Goal: Download file/media

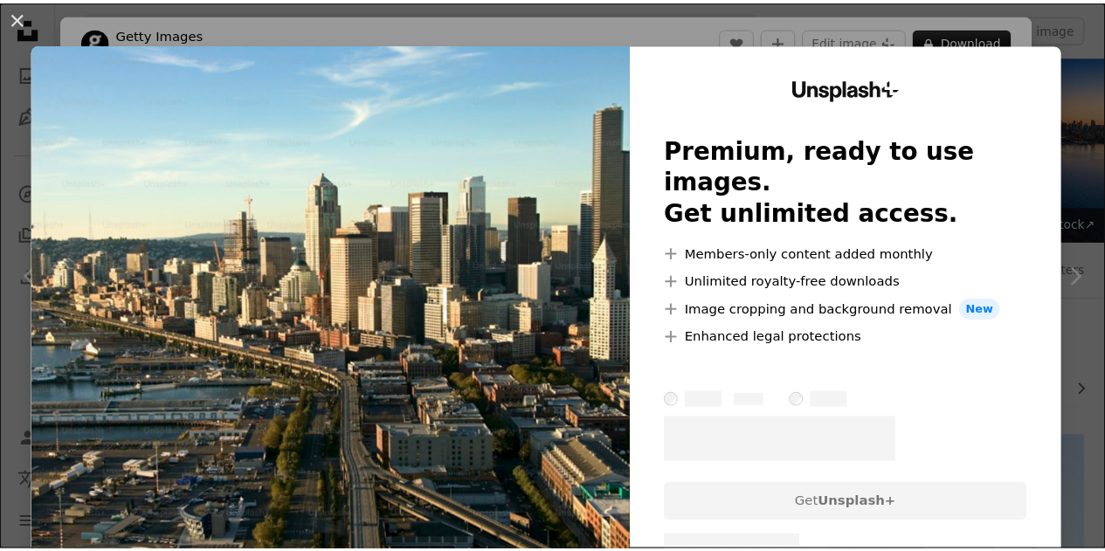
scroll to position [3059, 0]
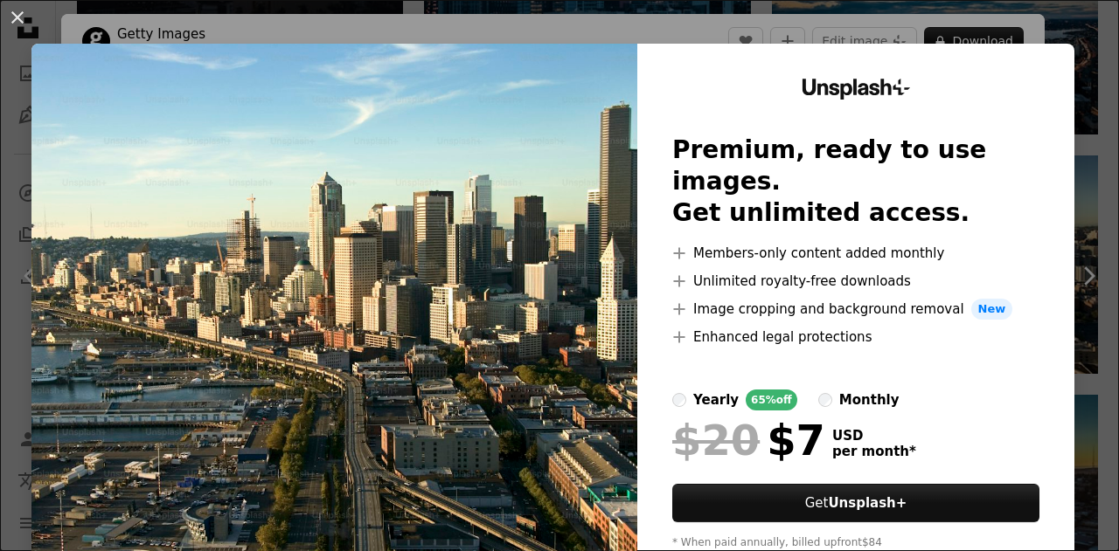
click at [1076, 41] on div "An X shape Unsplash+ Premium, ready to use images. Get unlimited access. A plus…" at bounding box center [559, 275] width 1119 height 551
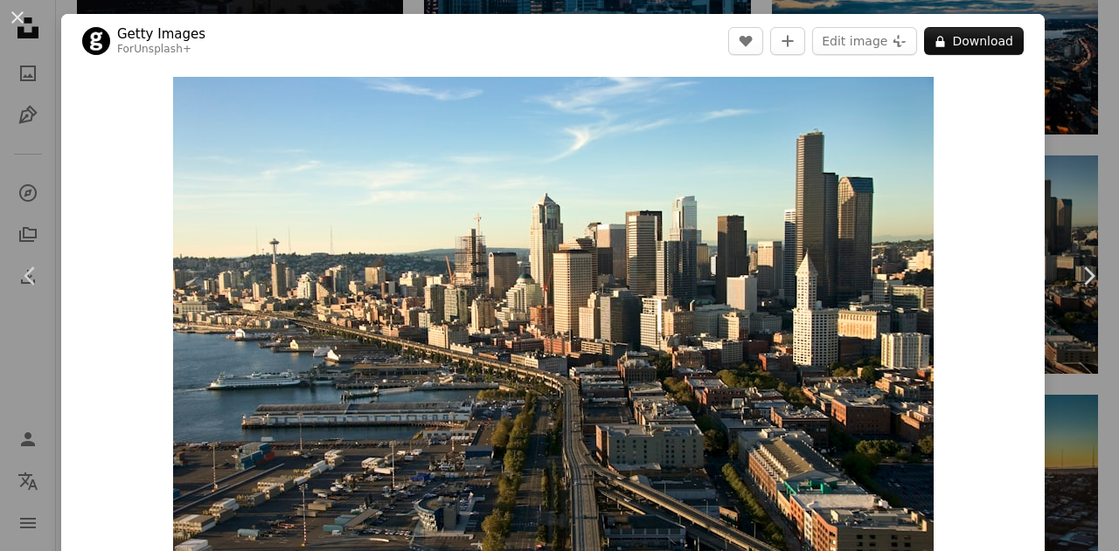
click at [1063, 41] on div "An X shape Chevron left Chevron right Getty Images For Unsplash+ A heart A plus…" at bounding box center [559, 275] width 1119 height 551
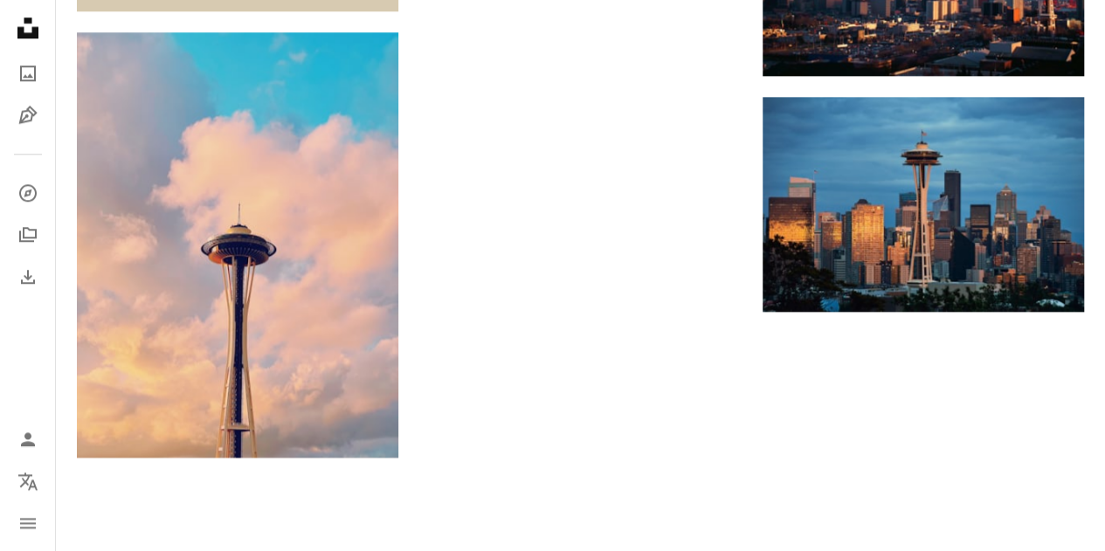
scroll to position [3670, 0]
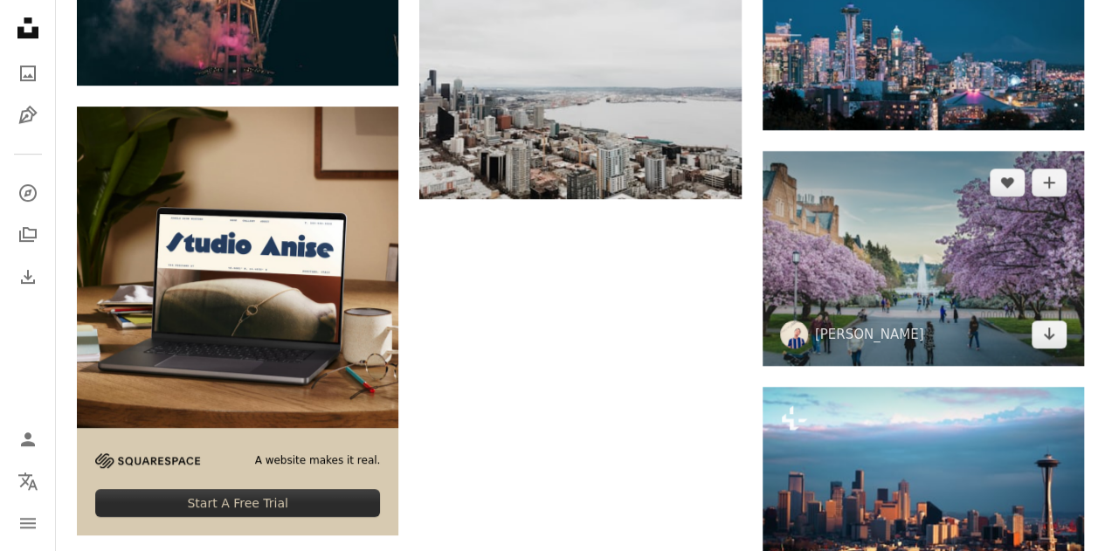
click at [884, 211] on img at bounding box center [924, 258] width 322 height 215
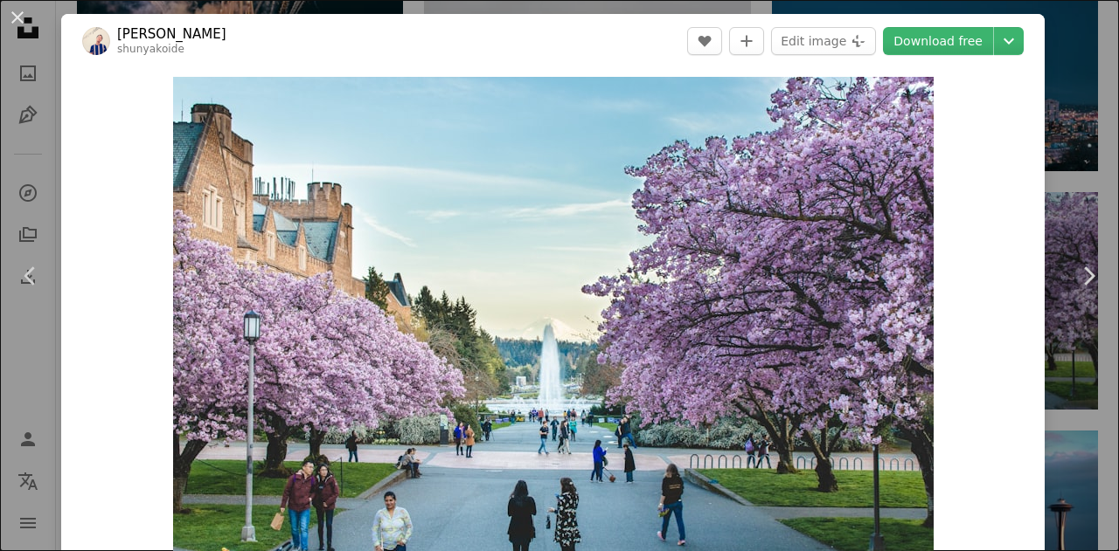
click at [1038, 128] on div "An X shape Chevron left Chevron right Shunya Koide shunyakoide A heart A plus s…" at bounding box center [559, 275] width 1119 height 551
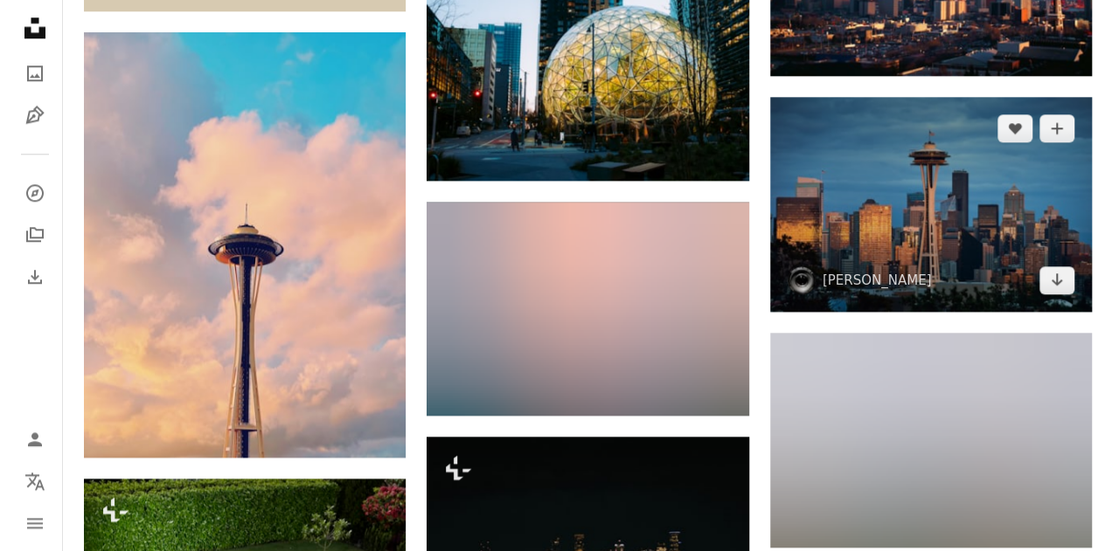
scroll to position [4632, 0]
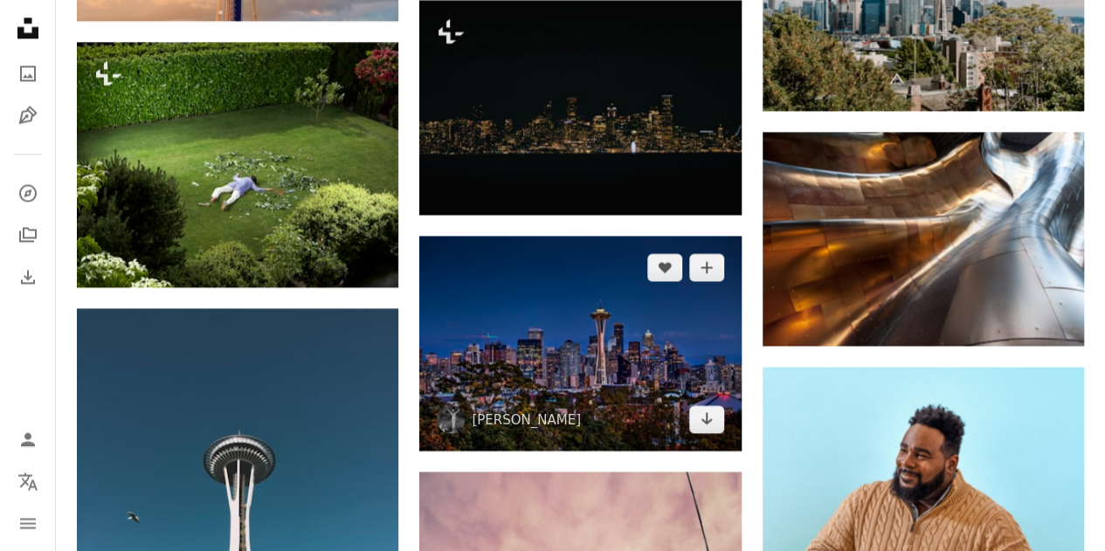
click at [649, 289] on img at bounding box center [580, 343] width 322 height 215
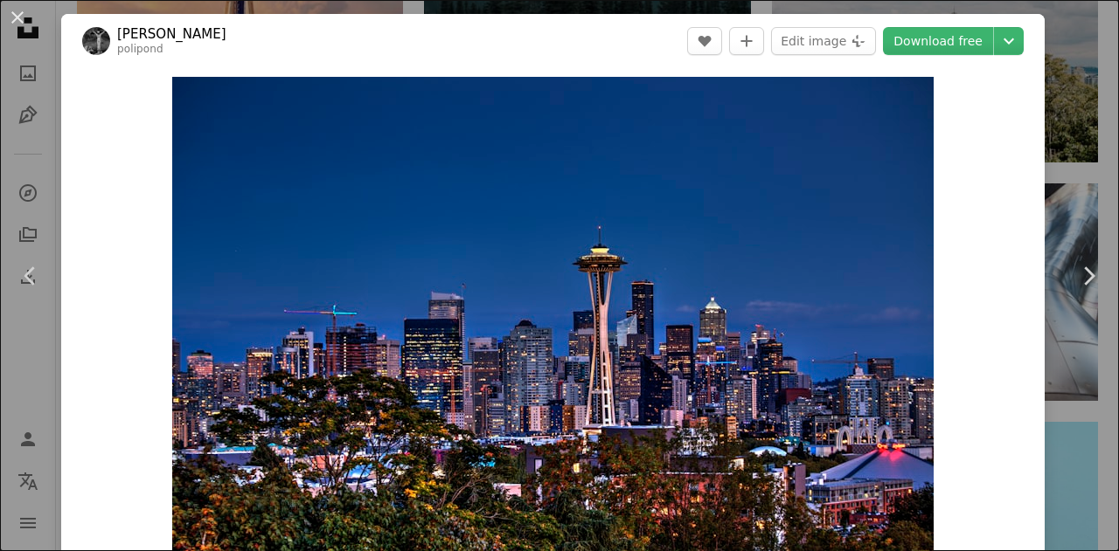
click at [1054, 170] on div "An X shape Chevron left Chevron right [PERSON_NAME] polipond A heart A plus sig…" at bounding box center [559, 275] width 1119 height 551
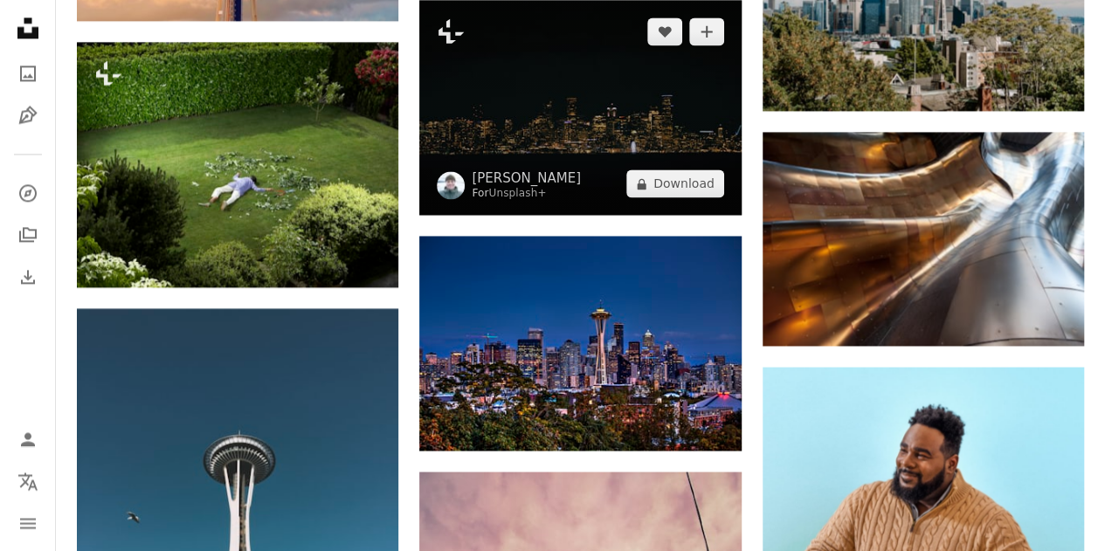
click at [648, 141] on img at bounding box center [580, 107] width 322 height 215
